Goal: Transaction & Acquisition: Obtain resource

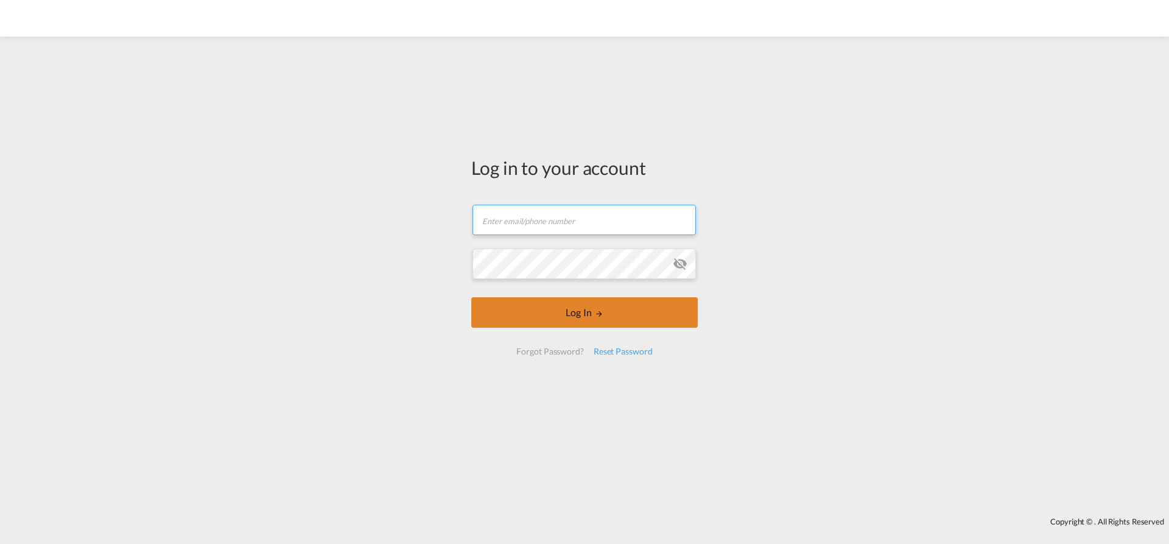
type input "soraya.valverde@dpworld.com"
click at [566, 319] on button "Log In" at bounding box center [584, 312] width 226 height 30
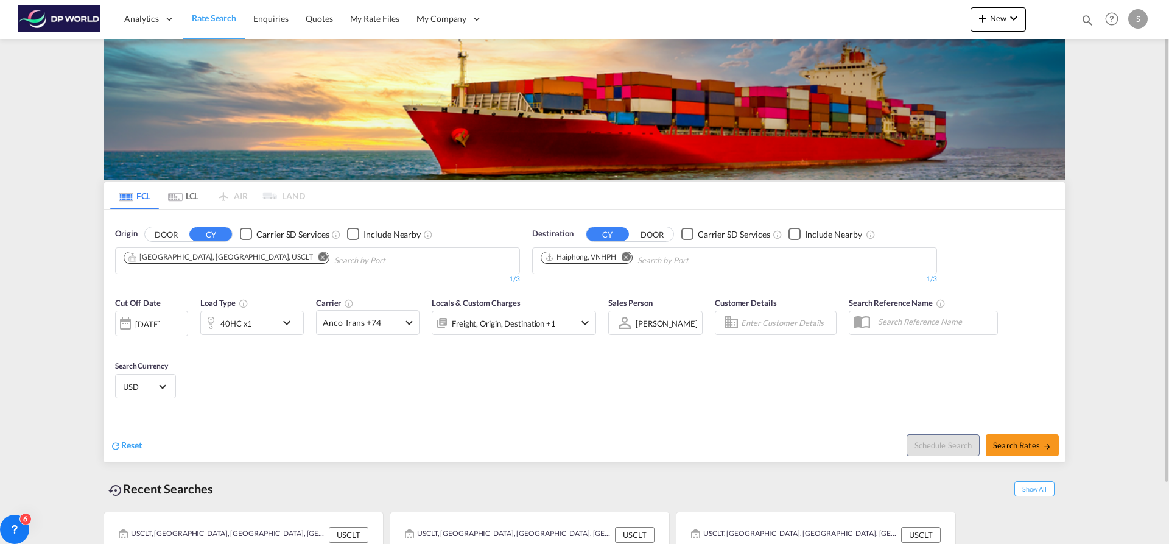
click at [318, 256] on md-icon "Remove" at bounding box center [322, 256] width 9 height 9
click at [202, 256] on body "Analytics Dashboard Rate Search Enquiries Quotes My Rate Files My Company" at bounding box center [584, 272] width 1169 height 544
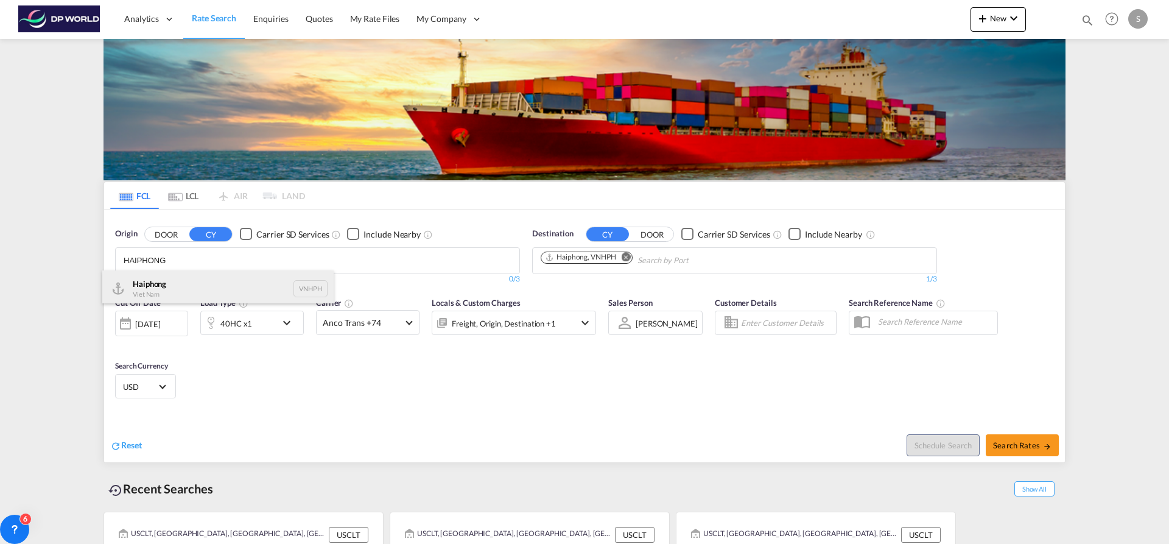
type input "HAIPHONG"
click at [189, 278] on div "Haiphong Viet Nam VNHPH" at bounding box center [217, 288] width 231 height 37
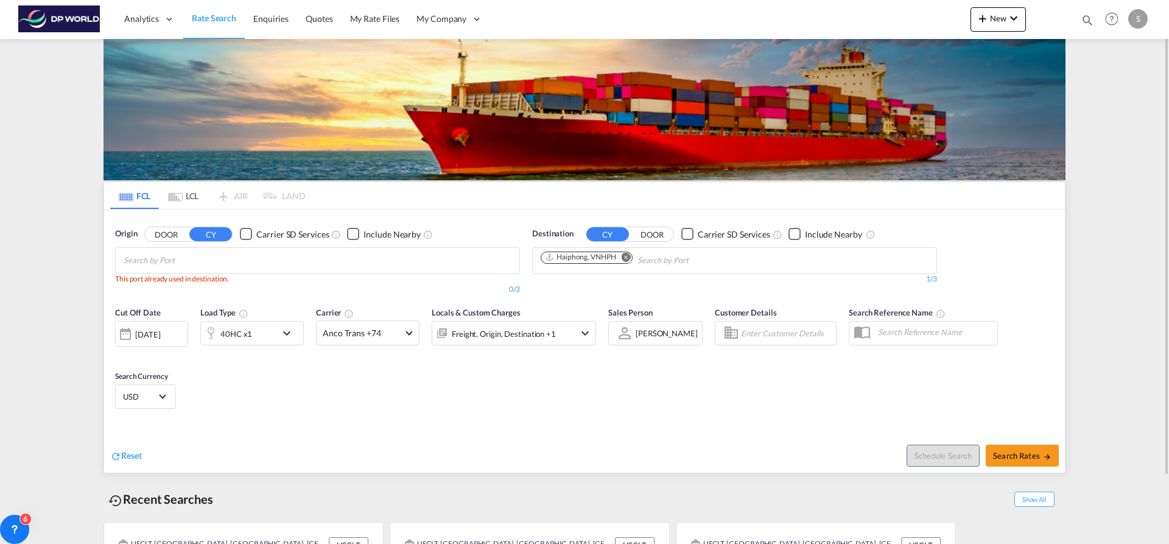
click at [625, 258] on md-icon "Remove" at bounding box center [626, 256] width 9 height 9
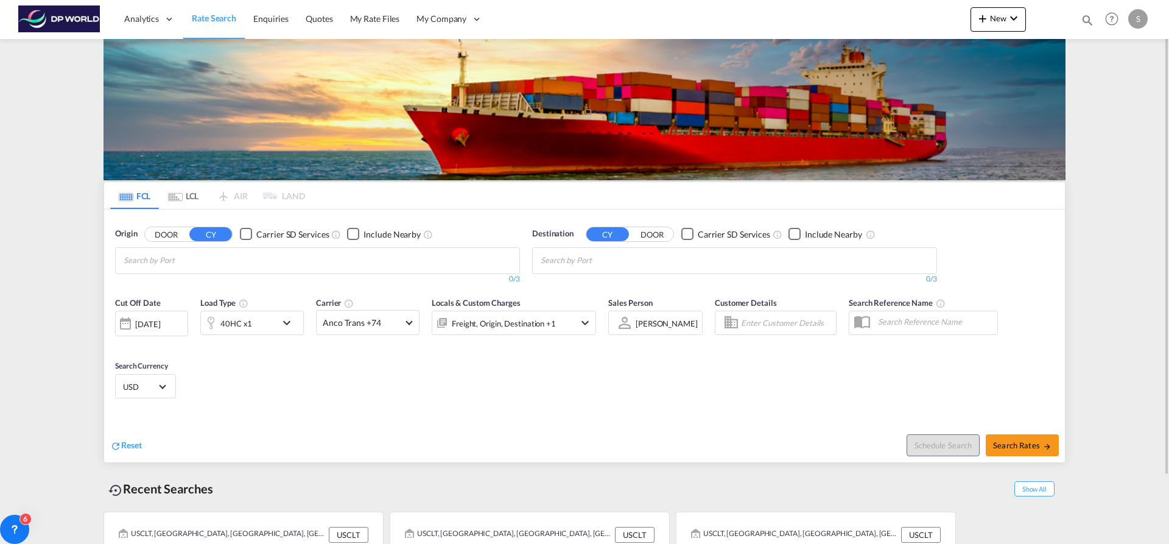
click at [394, 265] on body "Analytics Dashboard Rate Search Enquiries Quotes My Rate Files My Company" at bounding box center [584, 272] width 1169 height 544
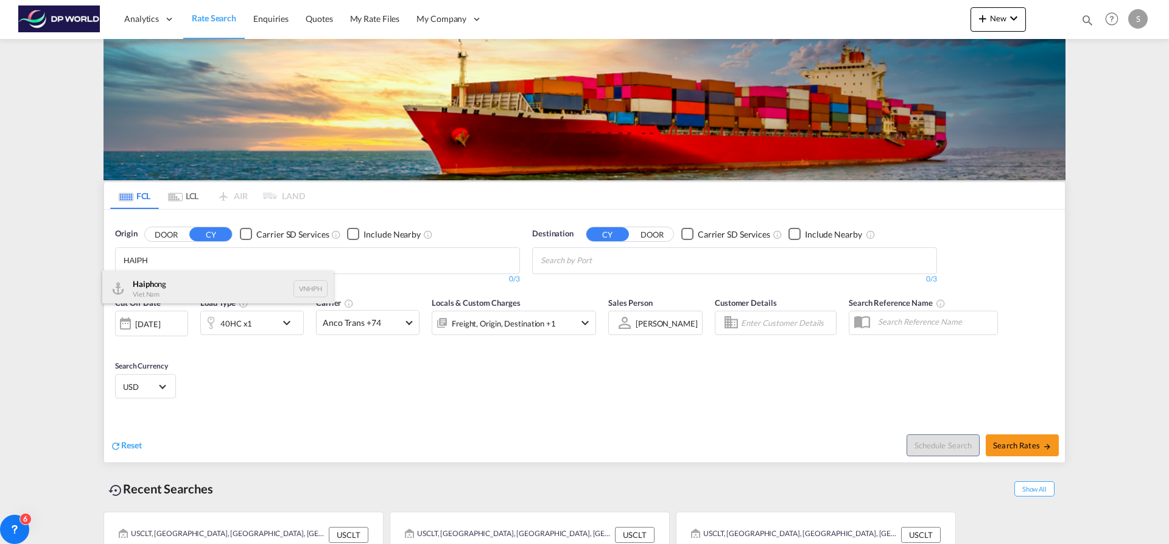
type input "HAIPH"
click at [256, 283] on div "Haiph ong Viet Nam VNHPH" at bounding box center [217, 288] width 231 height 37
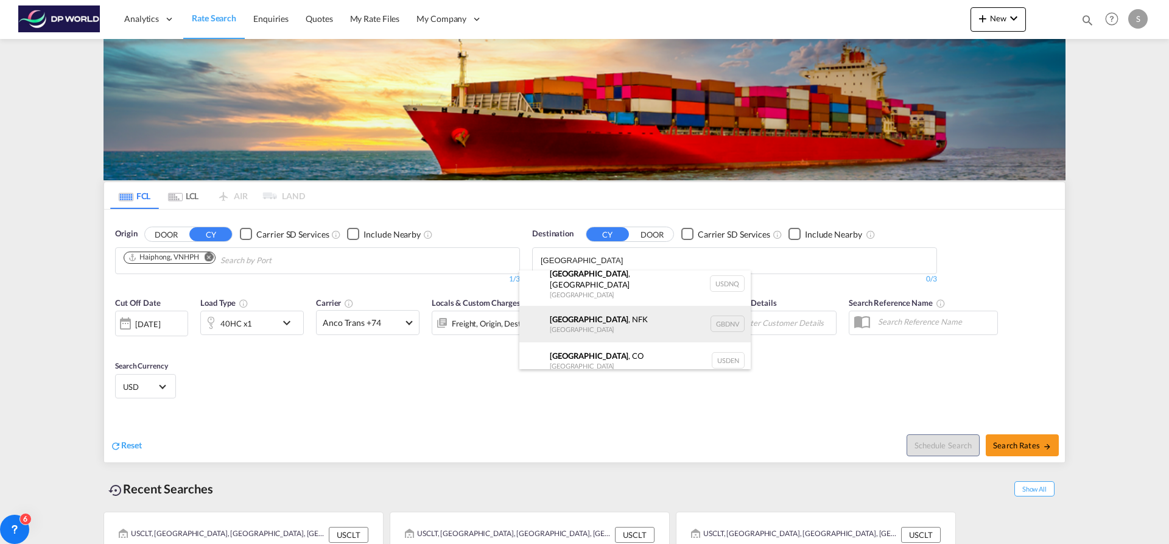
scroll to position [11, 0]
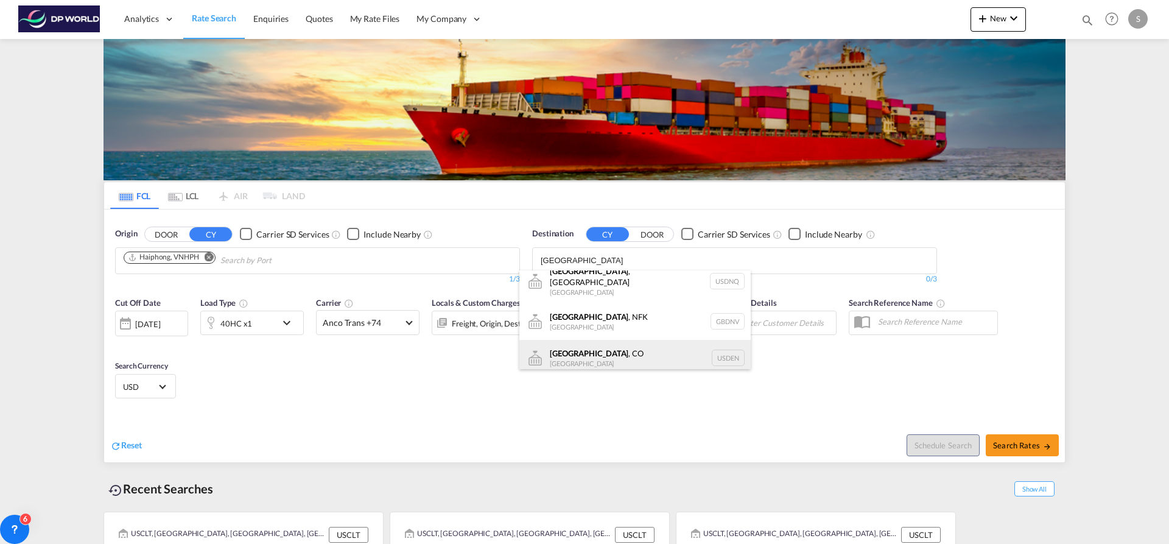
type input "[GEOGRAPHIC_DATA]"
click at [634, 346] on div "[GEOGRAPHIC_DATA] , [GEOGRAPHIC_DATA] [GEOGRAPHIC_DATA] USDEN" at bounding box center [634, 358] width 231 height 37
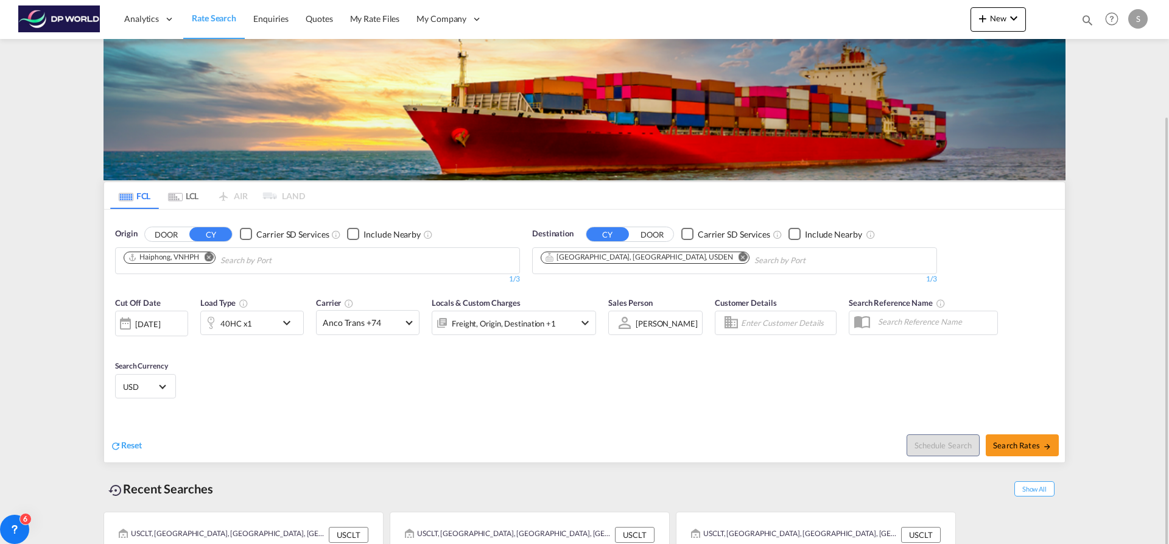
scroll to position [67, 0]
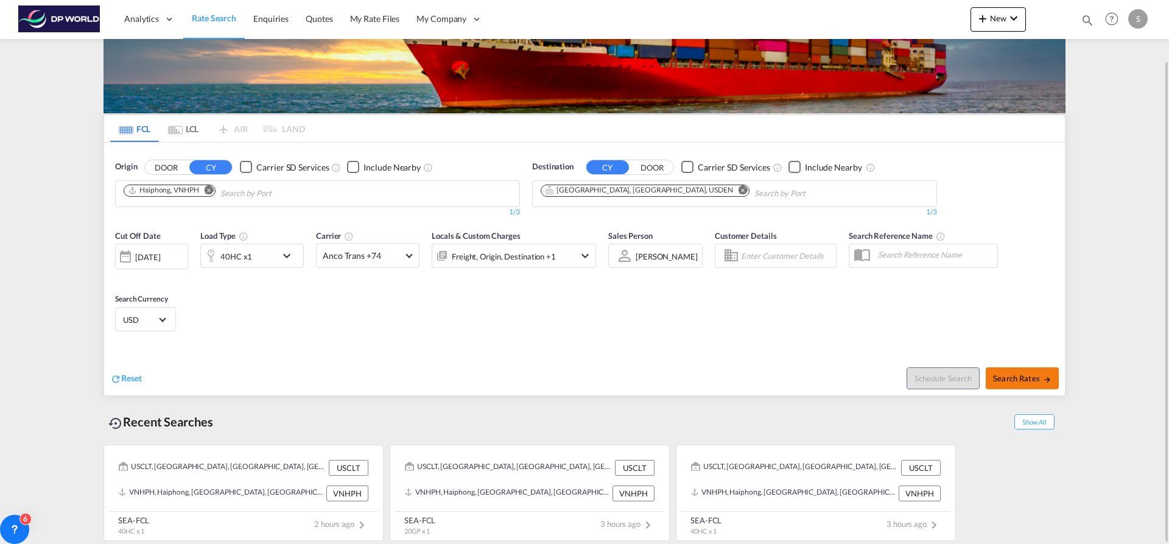
click at [1032, 376] on span "Search Rates" at bounding box center [1022, 378] width 58 height 10
type input "VNHPH to USDEN / 3 Sep 2025"
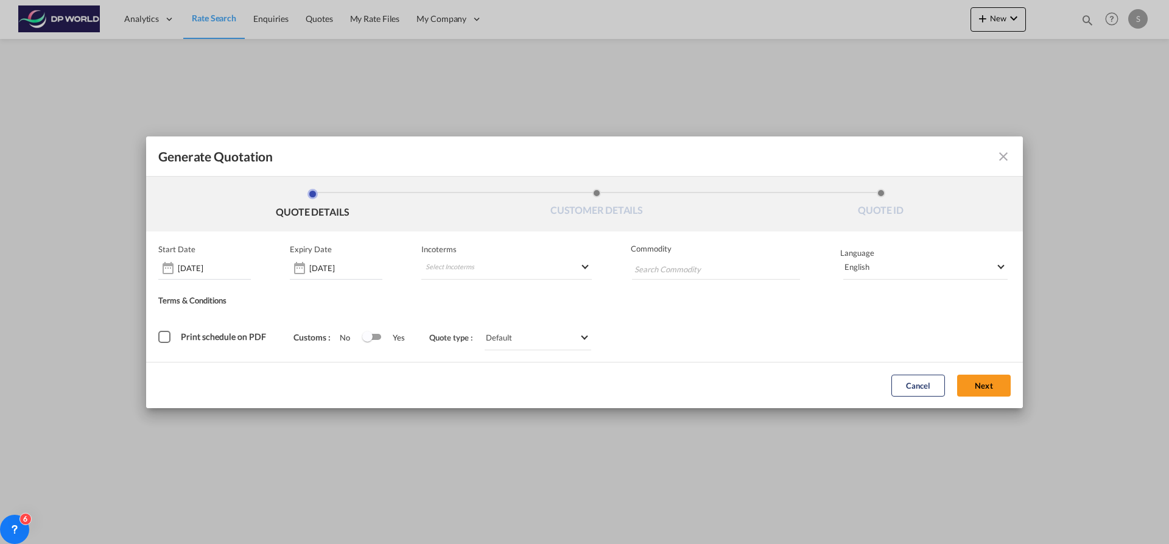
click at [1001, 155] on md-icon "icon-close fg-AAA8AD cursor m-0" at bounding box center [1003, 156] width 15 height 15
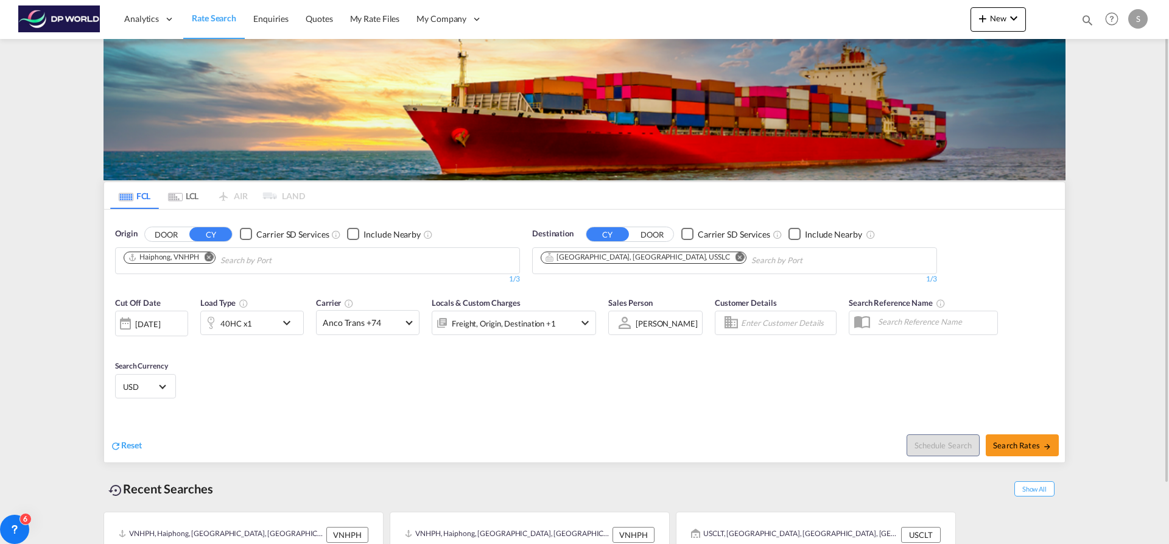
click at [736, 256] on md-icon "Remove" at bounding box center [740, 256] width 9 height 9
click at [645, 259] on input "Chips input." at bounding box center [599, 260] width 116 height 19
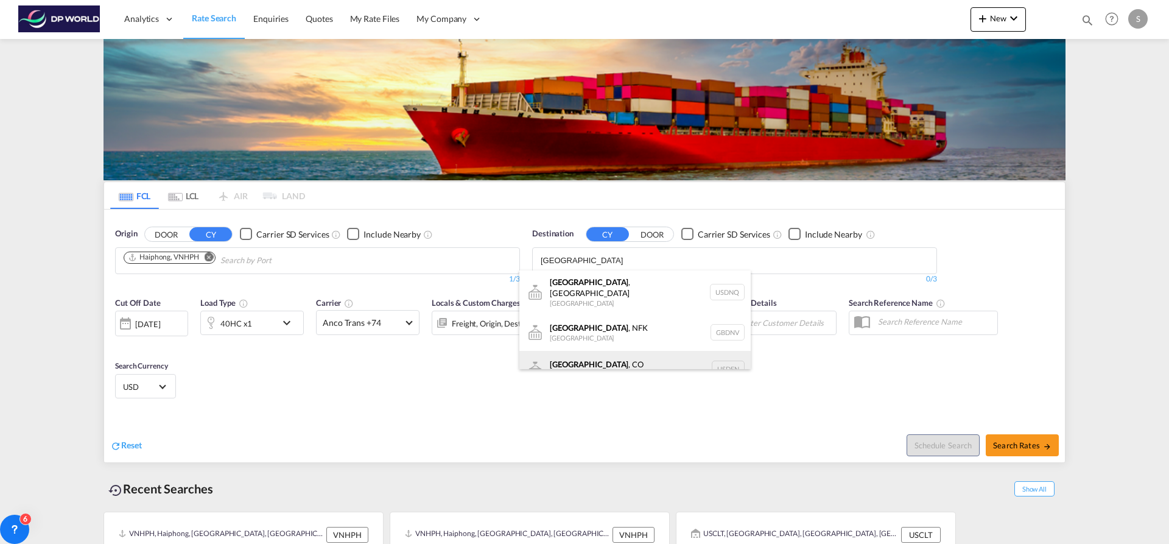
type input "[GEOGRAPHIC_DATA]"
click at [647, 351] on div "[GEOGRAPHIC_DATA] , [GEOGRAPHIC_DATA] [GEOGRAPHIC_DATA] USDEN" at bounding box center [634, 369] width 231 height 37
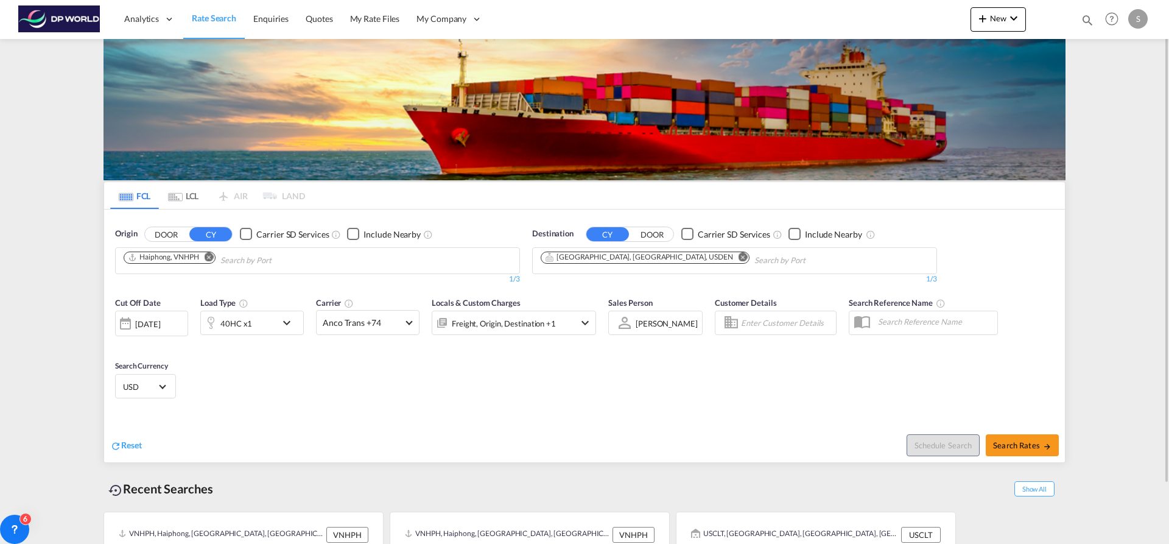
click at [739, 258] on md-icon "Remove" at bounding box center [743, 256] width 9 height 9
click at [633, 262] on body "Analytics Dashboard Rate Search Enquiries Quotes My Rate Files My Company" at bounding box center [584, 272] width 1169 height 544
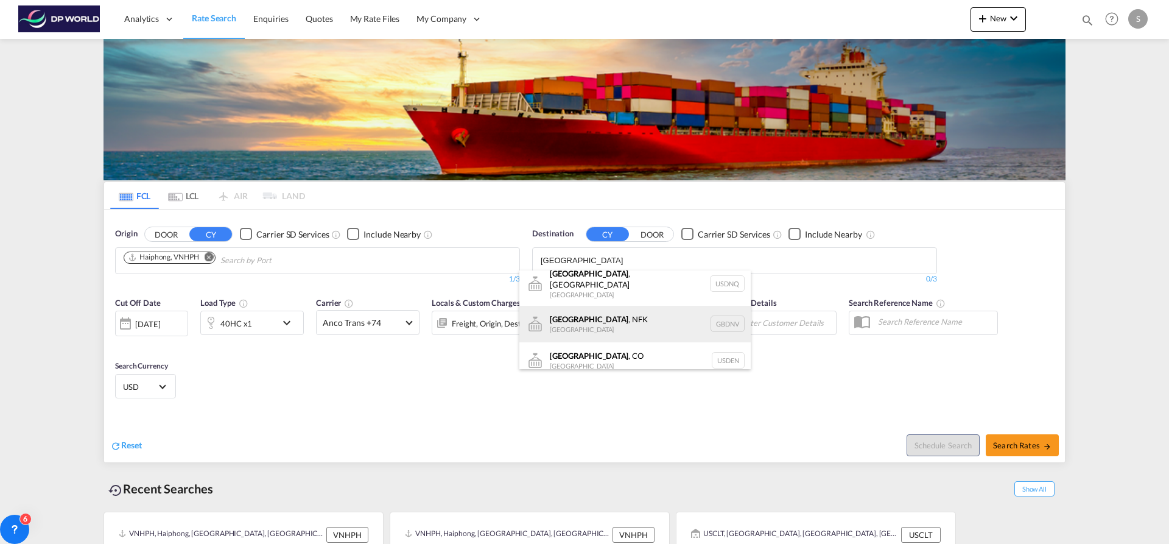
scroll to position [11, 0]
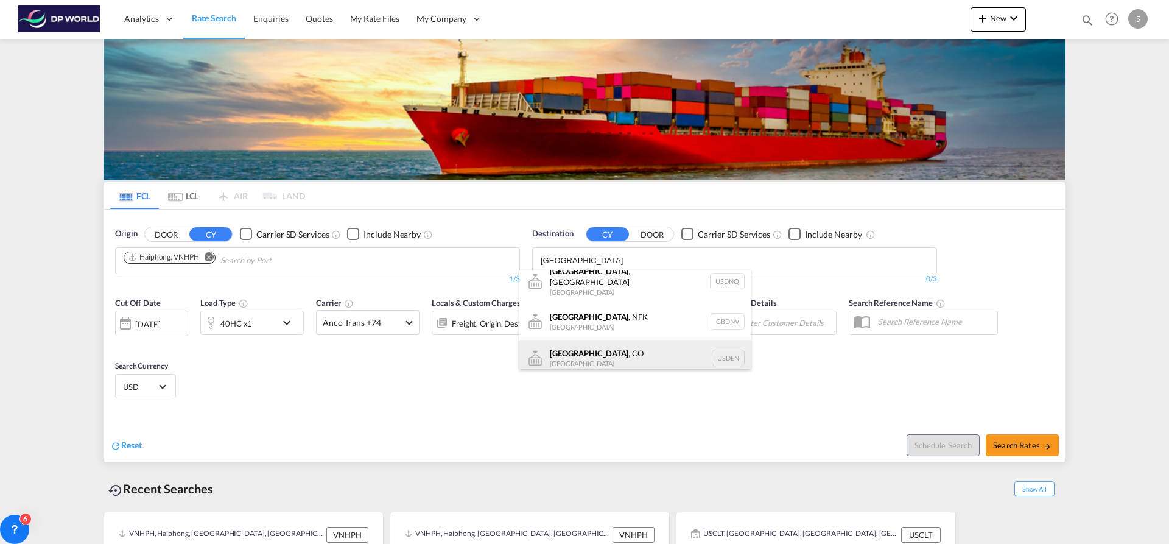
type input "[GEOGRAPHIC_DATA]"
click at [632, 344] on div "[GEOGRAPHIC_DATA] , [GEOGRAPHIC_DATA] [GEOGRAPHIC_DATA] USDEN" at bounding box center [634, 358] width 231 height 37
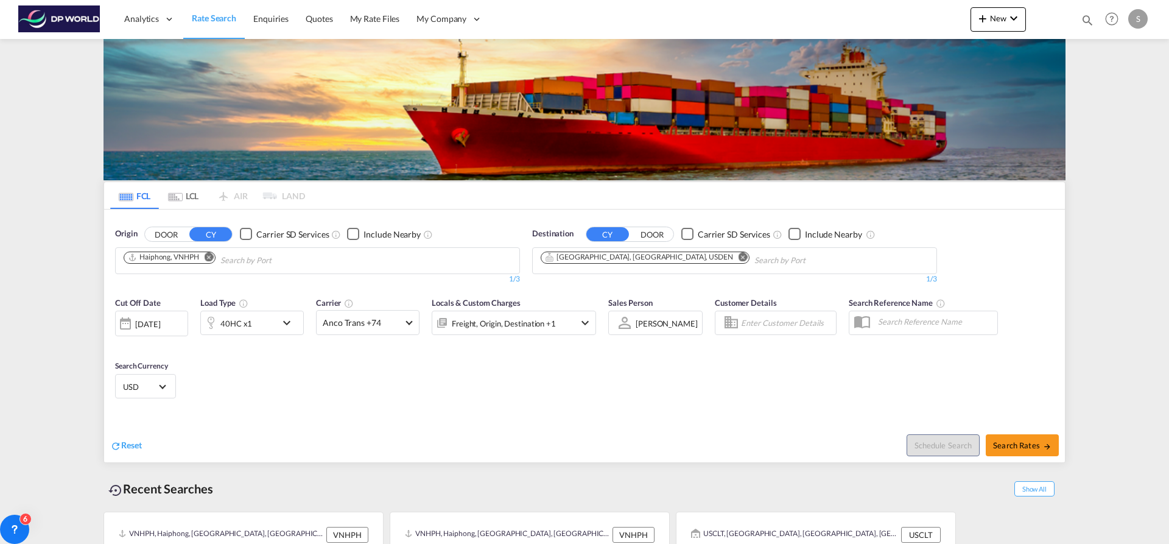
scroll to position [0, 0]
click at [1014, 451] on button "Search Rates" at bounding box center [1022, 445] width 73 height 22
type input "VNHPH to USDEN / 3 Sep 2025"
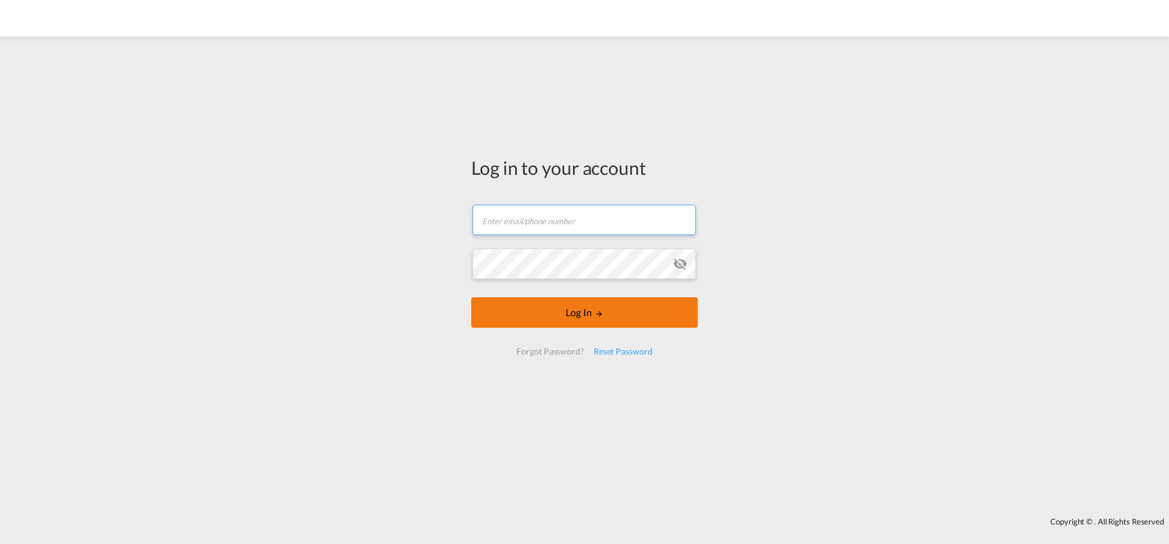
type input "soraya.valverde@dpworld.com"
click at [584, 318] on button "Log In" at bounding box center [584, 312] width 226 height 30
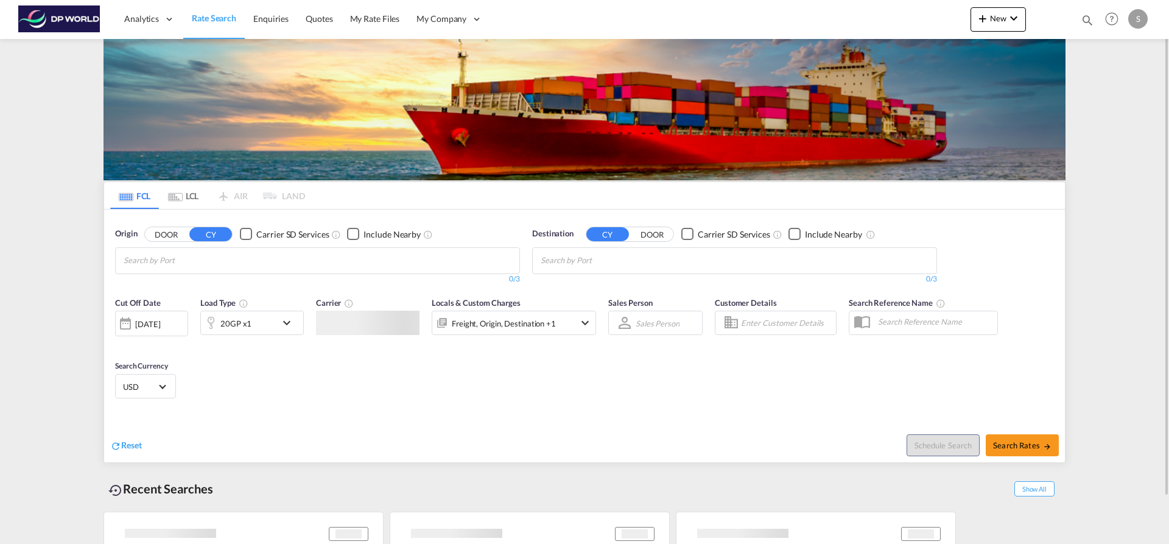
click at [179, 266] on input "Chips input." at bounding box center [182, 260] width 116 height 19
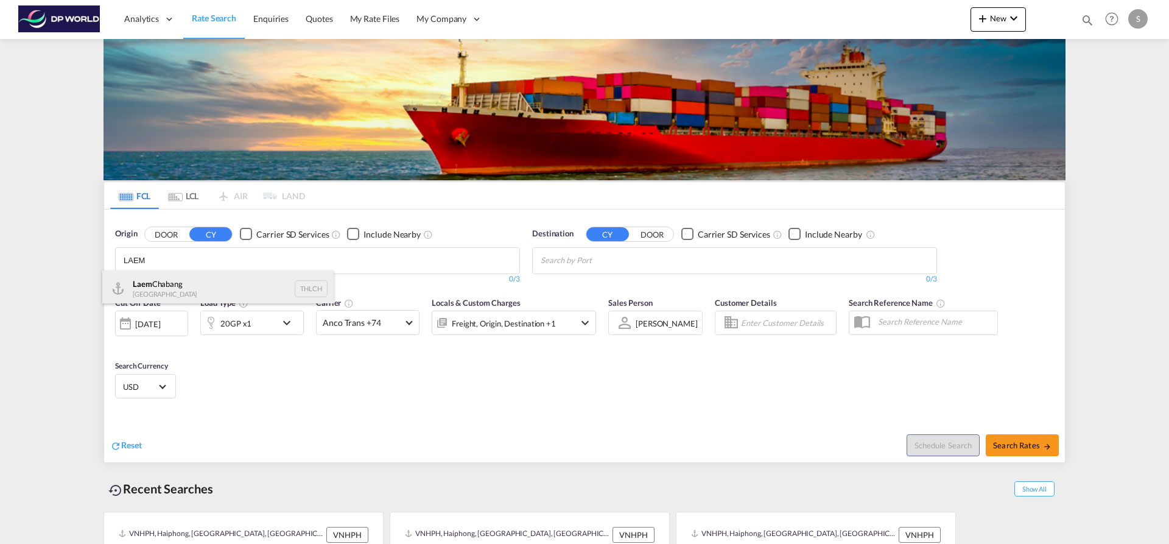
type input "LAEM"
click at [178, 278] on div "Laem Chabang Thailand THLCH" at bounding box center [217, 288] width 231 height 37
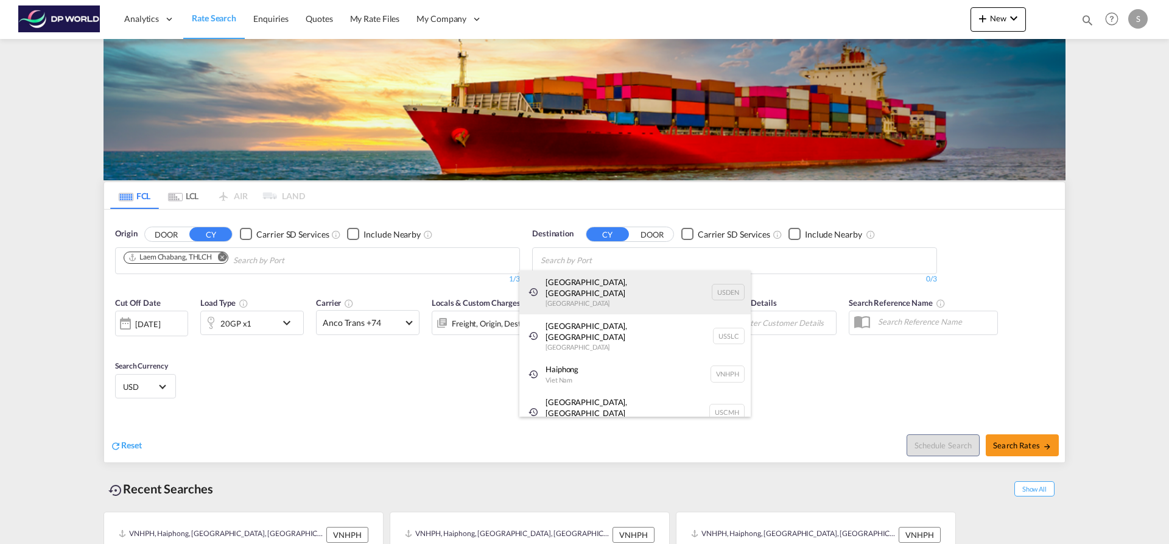
click at [564, 280] on div "[GEOGRAPHIC_DATA], [GEOGRAPHIC_DATA] [GEOGRAPHIC_DATA] USDEN" at bounding box center [634, 292] width 231 height 44
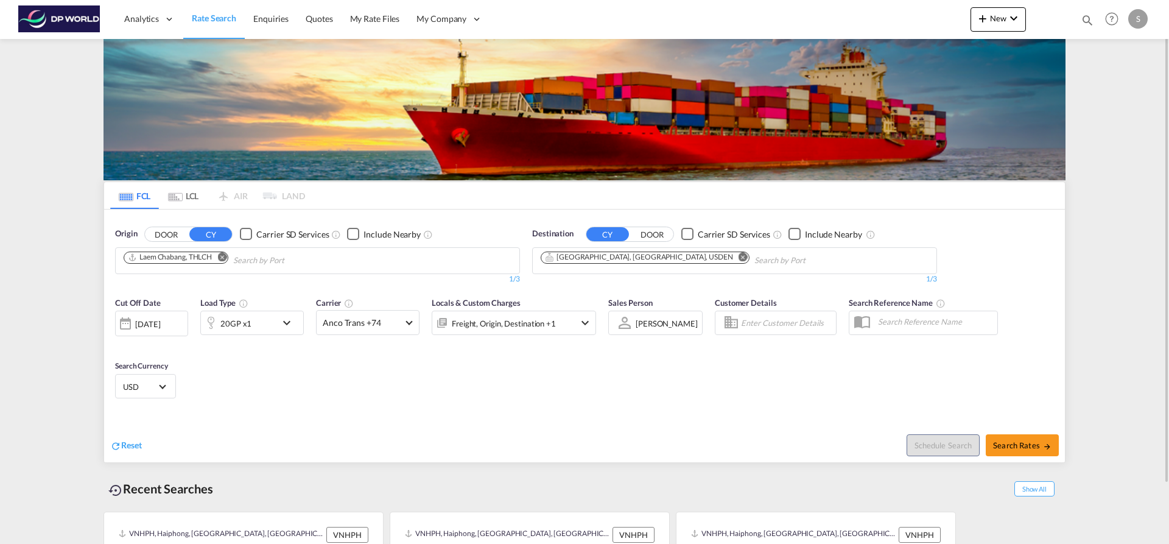
click at [269, 328] on div "20GP x1" at bounding box center [238, 323] width 75 height 24
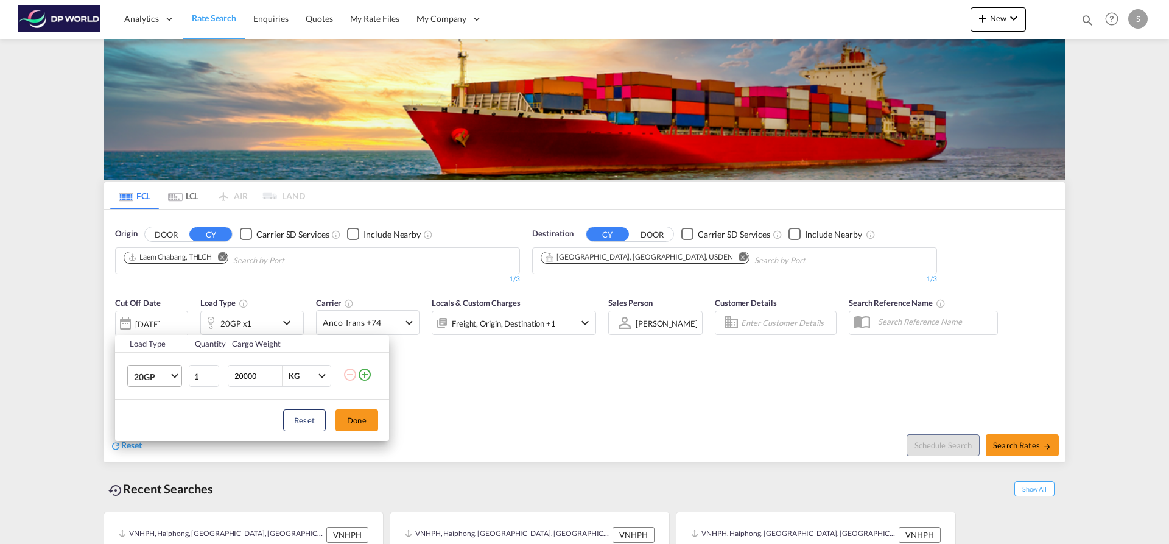
click at [175, 379] on md-select-value "20GP" at bounding box center [157, 375] width 49 height 21
click at [165, 431] on md-option "40HC" at bounding box center [165, 434] width 83 height 29
click at [346, 419] on button "Done" at bounding box center [356, 420] width 43 height 22
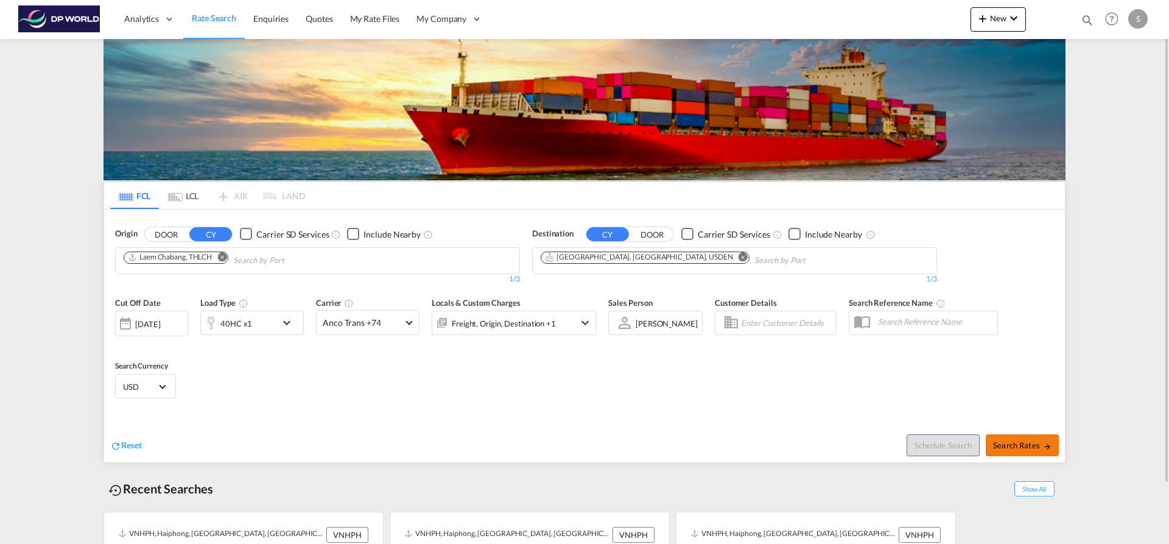
click at [1018, 441] on span "Search Rates" at bounding box center [1022, 445] width 58 height 10
type input "THLCH to USDEN / [DATE]"
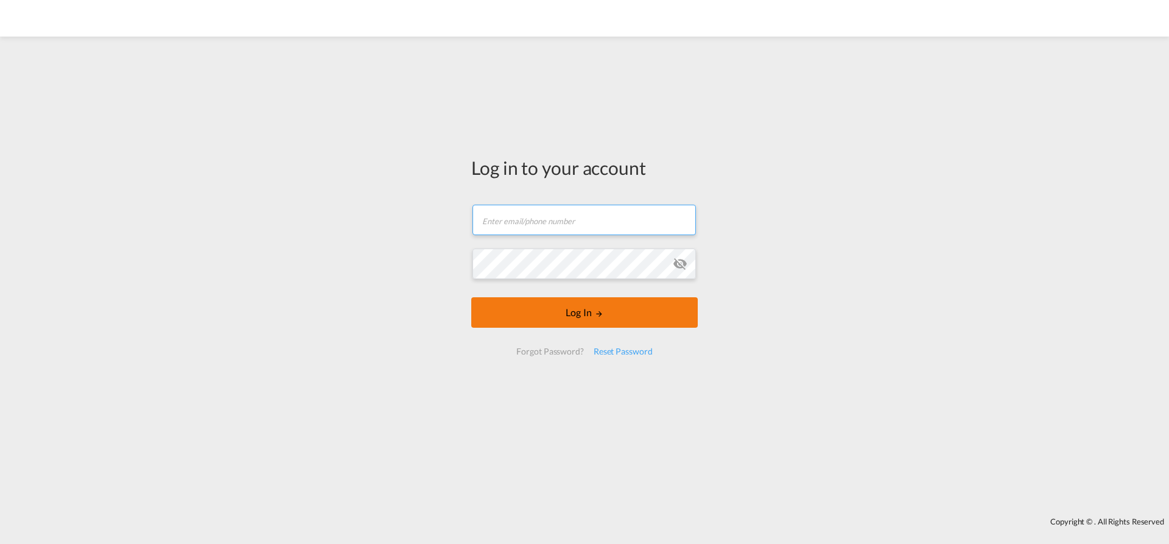
type input "[EMAIL_ADDRESS][PERSON_NAME][DOMAIN_NAME]"
click at [569, 309] on button "Log In" at bounding box center [584, 312] width 226 height 30
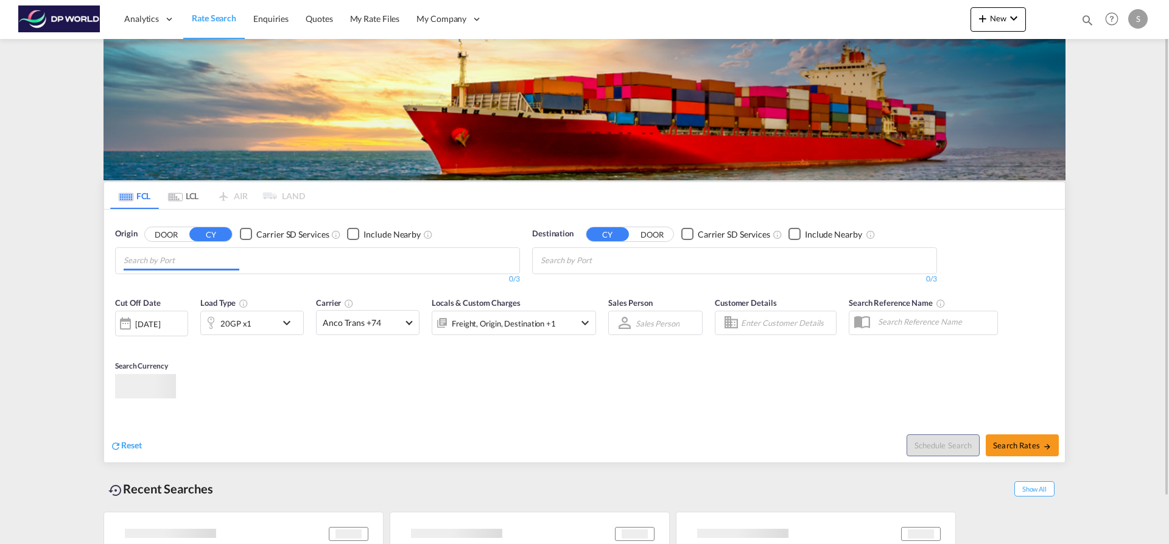
click at [281, 255] on md-chips at bounding box center [318, 261] width 404 height 26
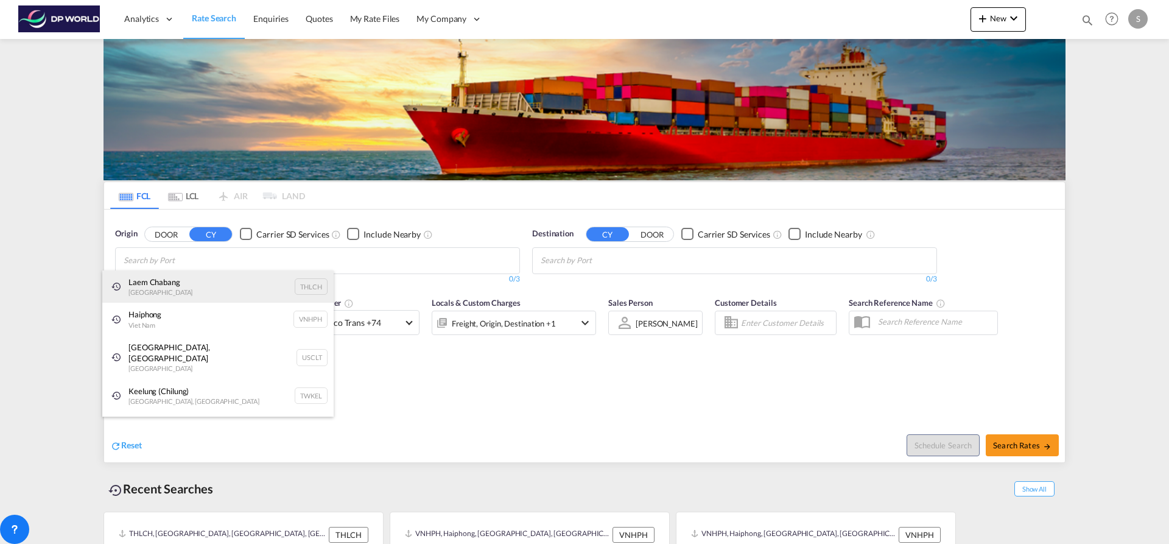
click at [243, 289] on div "Laem Chabang Thailand THLCH" at bounding box center [217, 286] width 231 height 33
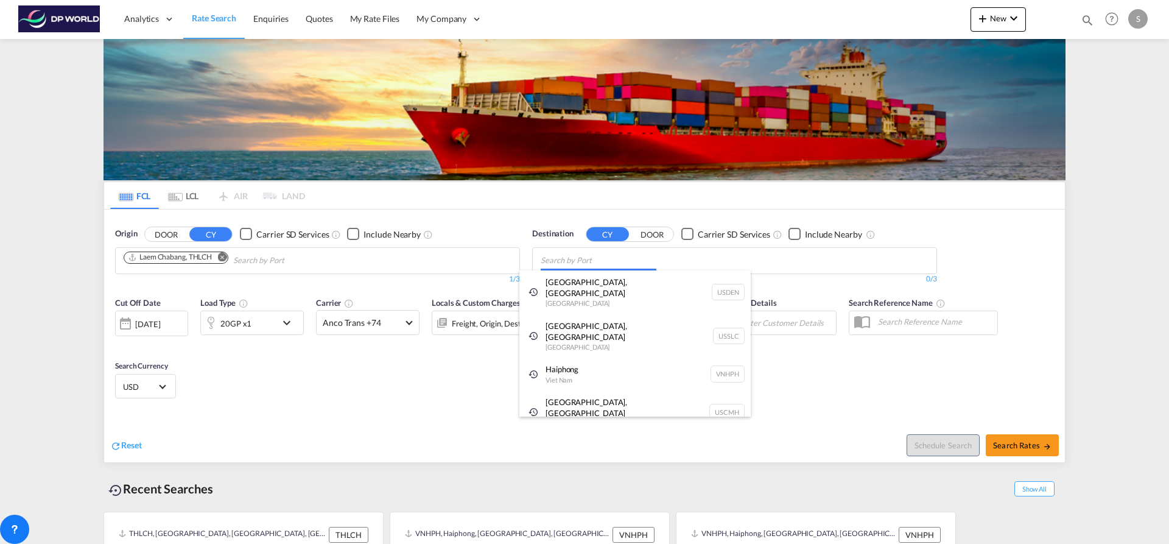
click at [583, 264] on body "Analytics Dashboard Rate Search Enquiries Quotes My Rate Files My Company" at bounding box center [584, 272] width 1169 height 544
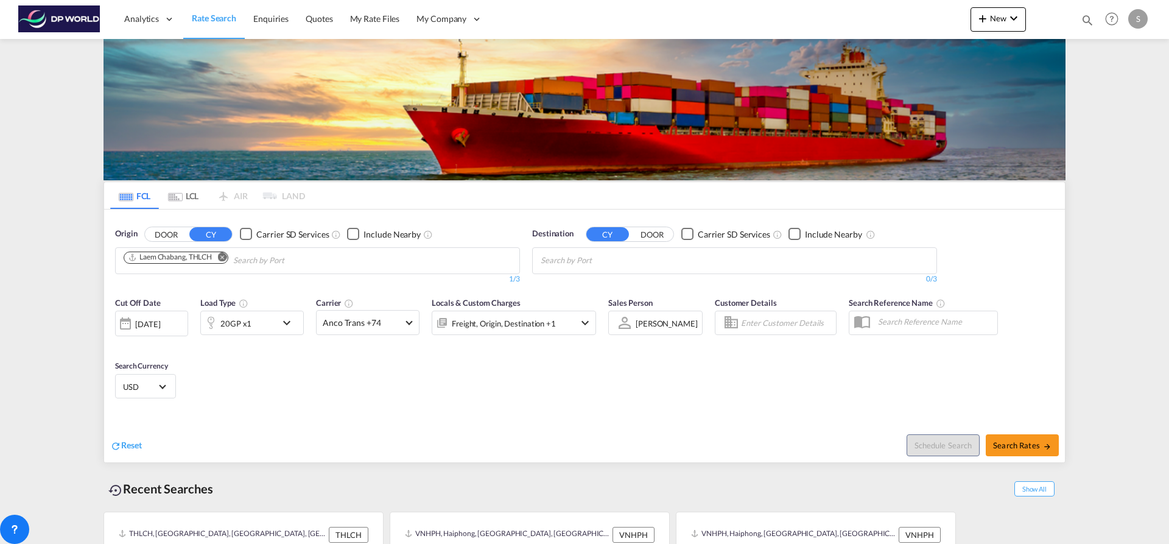
click at [583, 264] on body "Analytics Dashboard Rate Search Enquiries Quotes My Rate Files My Company" at bounding box center [584, 272] width 1169 height 544
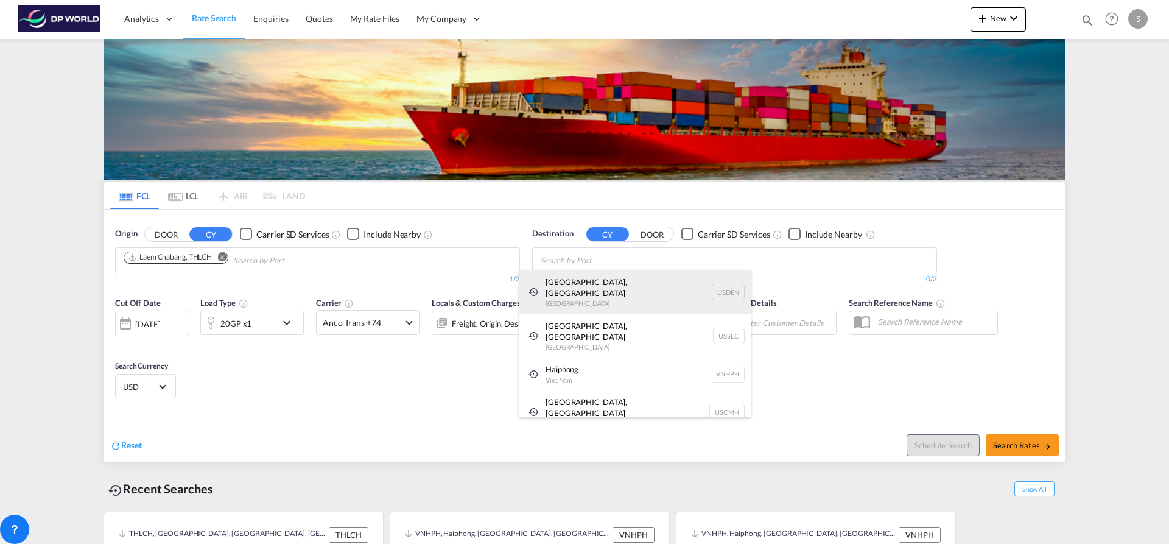
click at [583, 291] on div "[GEOGRAPHIC_DATA], [GEOGRAPHIC_DATA] [GEOGRAPHIC_DATA] USDEN" at bounding box center [634, 292] width 231 height 44
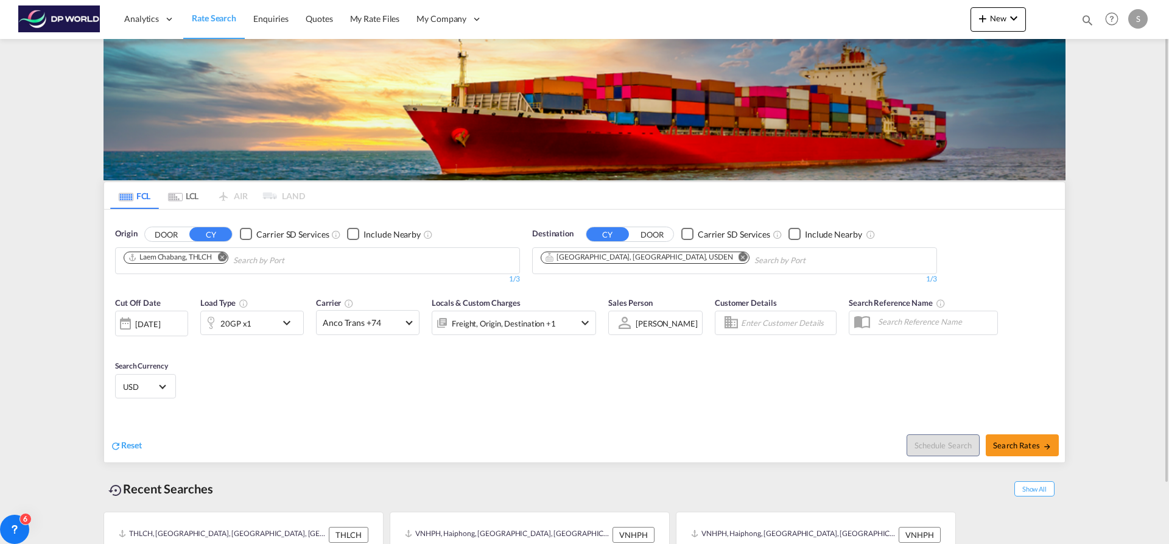
click at [285, 326] on md-icon "icon-chevron-down" at bounding box center [289, 322] width 21 height 15
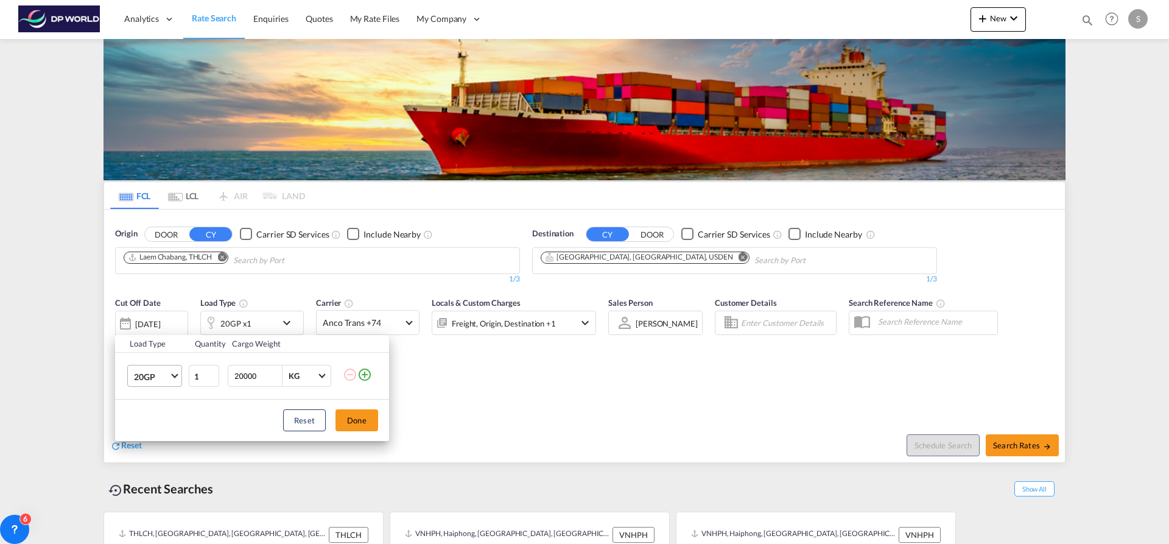
click at [164, 380] on span "20GP" at bounding box center [151, 377] width 35 height 12
click at [169, 435] on md-option "40HC" at bounding box center [165, 434] width 83 height 29
click at [345, 415] on button "Done" at bounding box center [356, 420] width 43 height 22
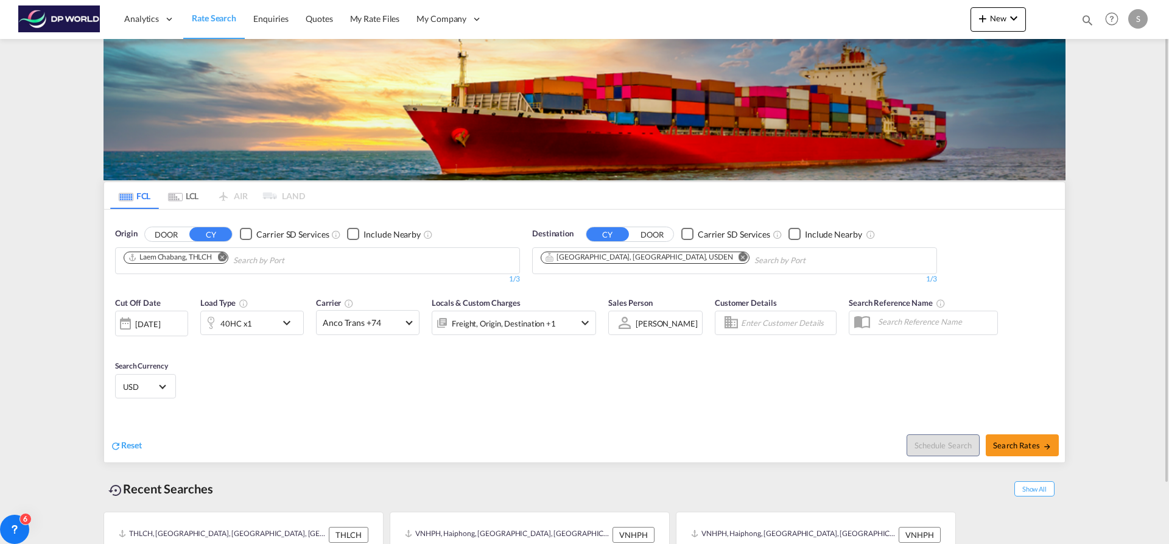
click at [739, 259] on md-icon "Remove" at bounding box center [743, 256] width 9 height 9
click at [634, 259] on input "Chips input." at bounding box center [599, 260] width 116 height 19
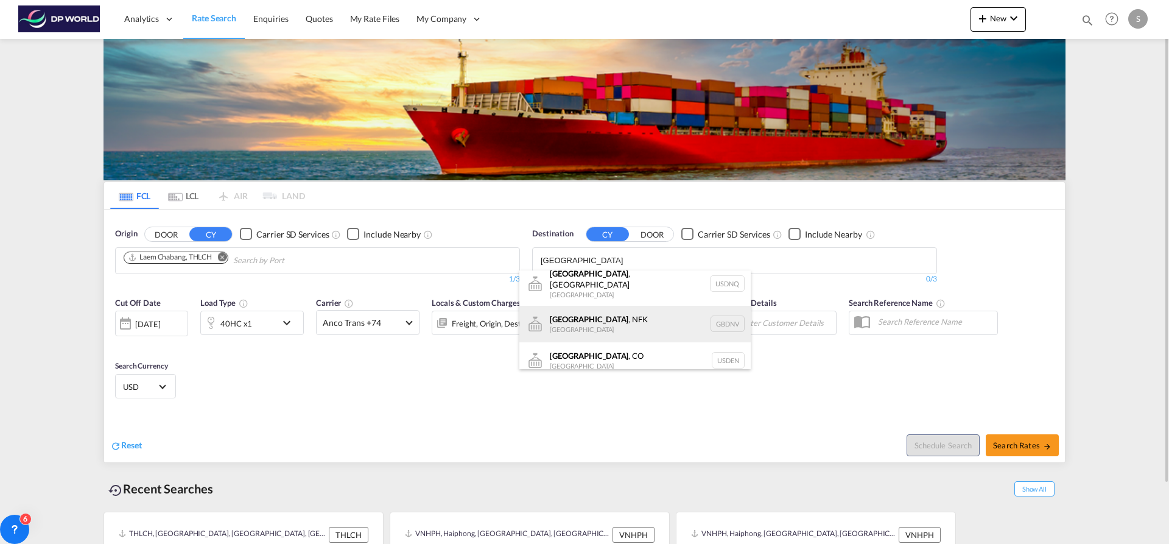
scroll to position [11, 0]
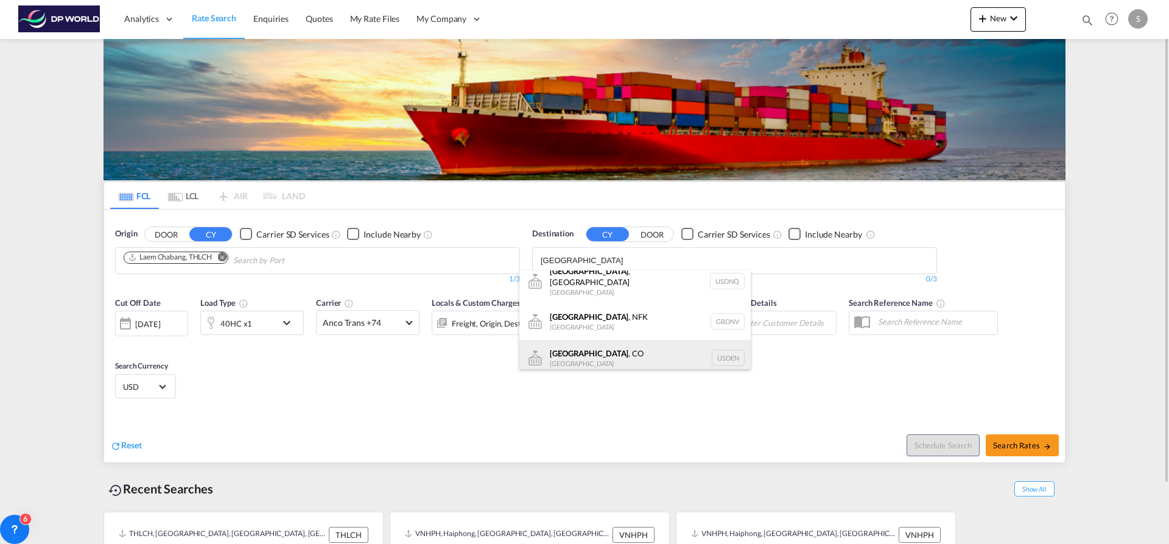
type input "DENVER"
click at [642, 356] on div "Denver , CO United States USDEN" at bounding box center [634, 358] width 231 height 37
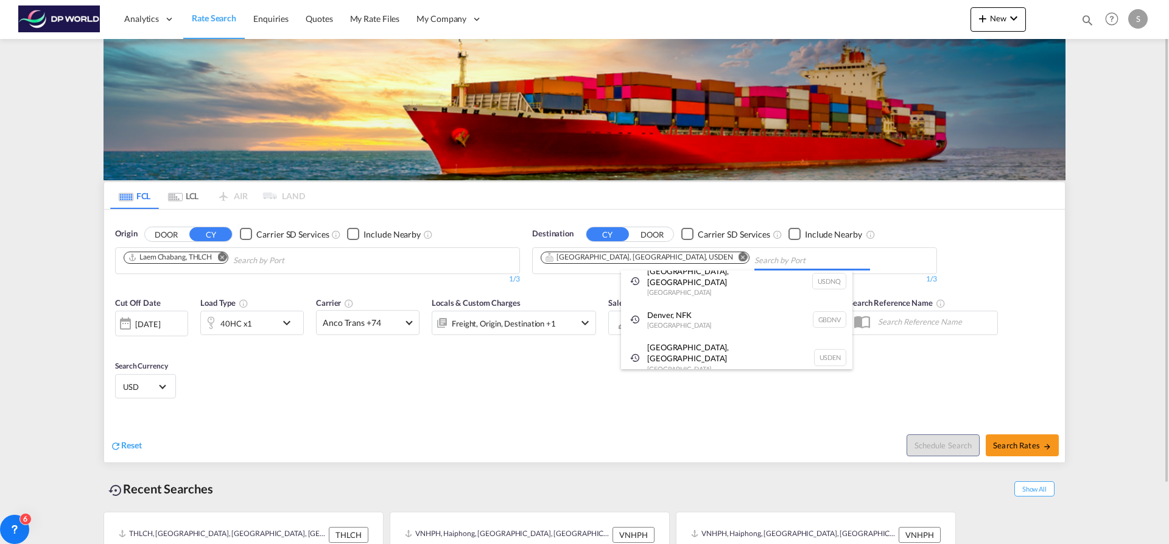
scroll to position [0, 0]
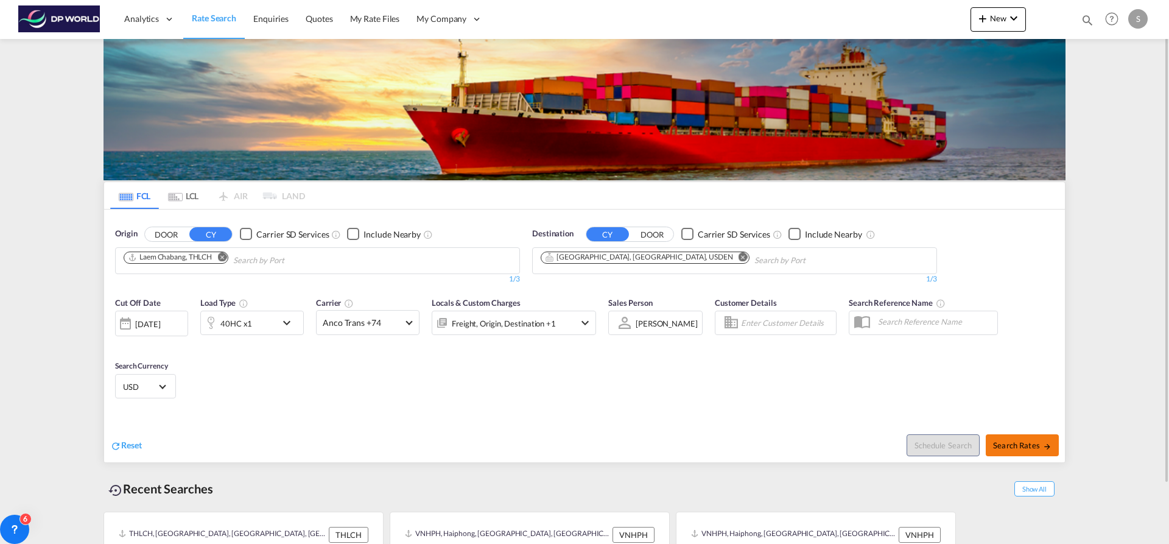
click at [1010, 443] on span "Search Rates" at bounding box center [1022, 445] width 58 height 10
type input "THLCH to USDEN / 3 Sep 2025"
